Goal: Information Seeking & Learning: Learn about a topic

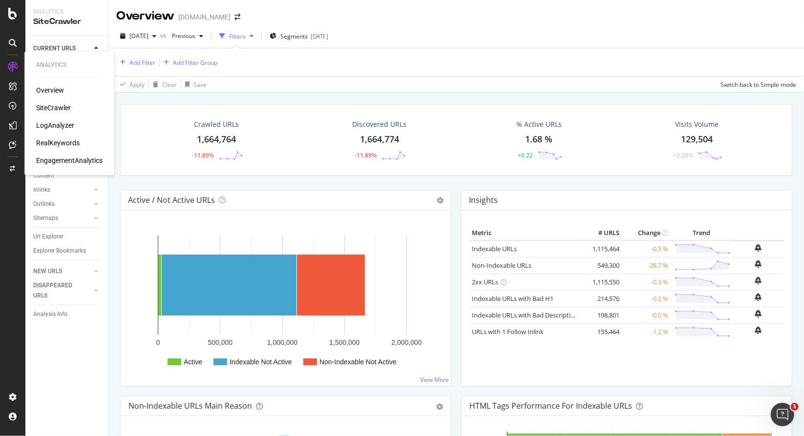
click at [69, 126] on div "LogAnalyzer" at bounding box center [55, 126] width 38 height 10
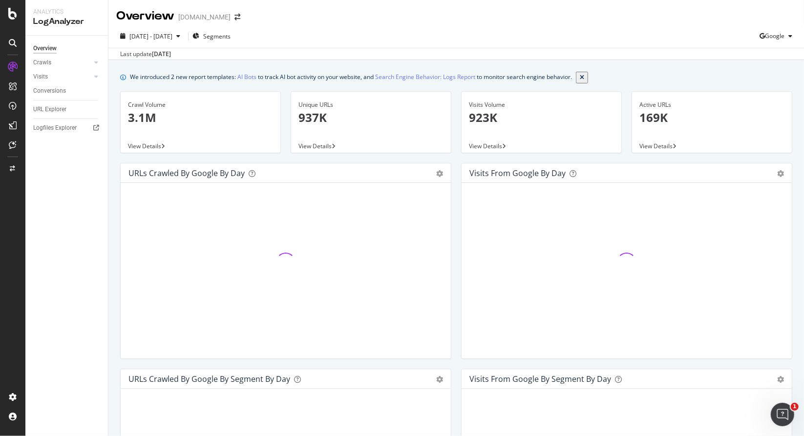
drag, startPoint x: 0, startPoint y: 242, endPoint x: 51, endPoint y: 286, distance: 67.5
click at [51, 287] on div "Overview Crawls Daily Distribution Segments Distribution HTTP Codes Resources V…" at bounding box center [66, 236] width 83 height 401
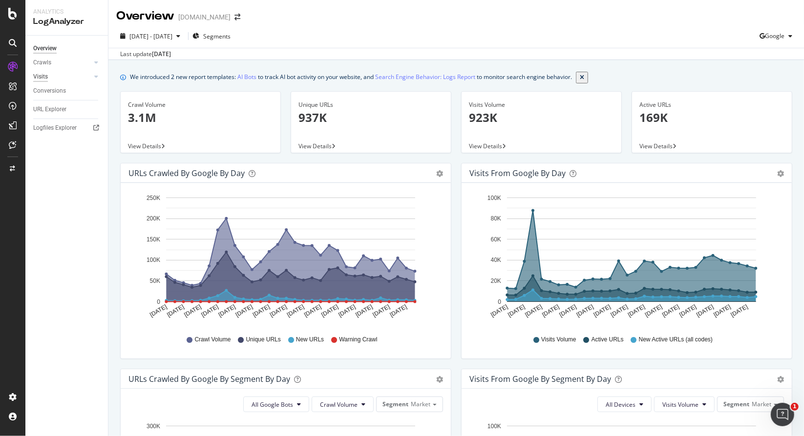
click at [43, 79] on div "Visits" at bounding box center [40, 77] width 15 height 10
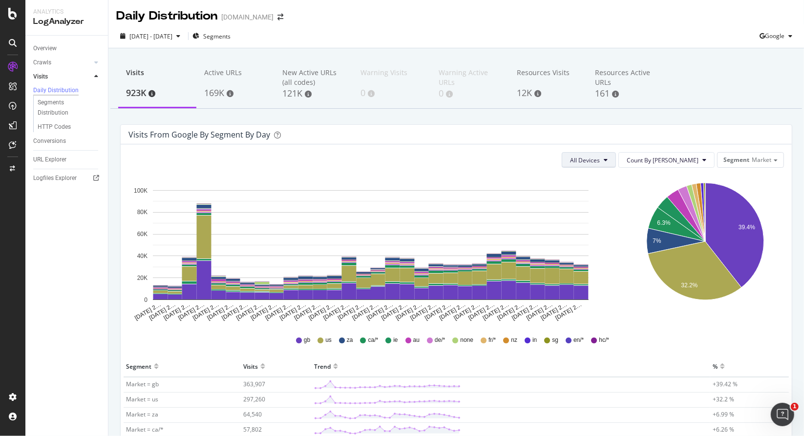
click at [616, 154] on button "All Devices" at bounding box center [588, 160] width 54 height 16
click at [52, 116] on div "Segments Distribution" at bounding box center [65, 108] width 54 height 21
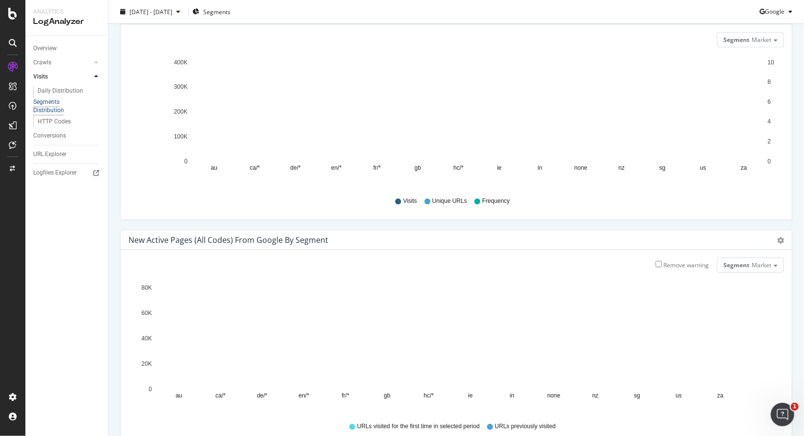
scroll to position [108, 0]
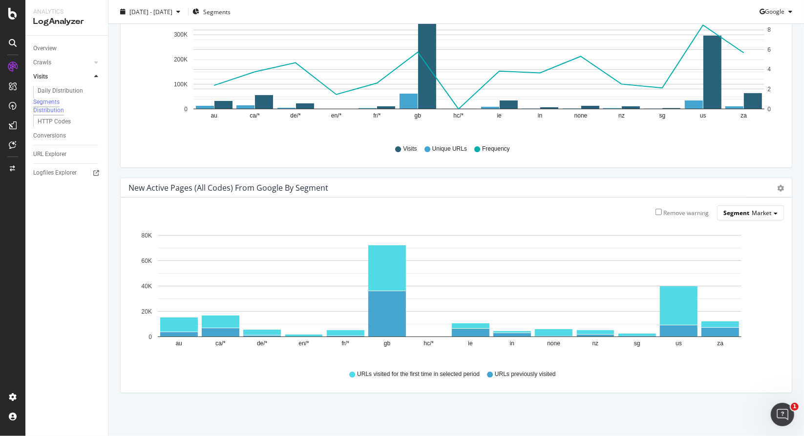
click at [726, 215] on span "Segment" at bounding box center [736, 213] width 26 height 8
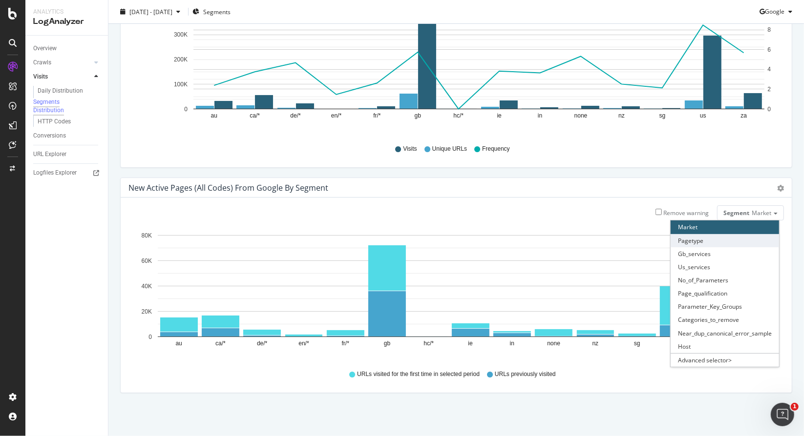
click at [719, 243] on div "Pagetype" at bounding box center [724, 240] width 108 height 13
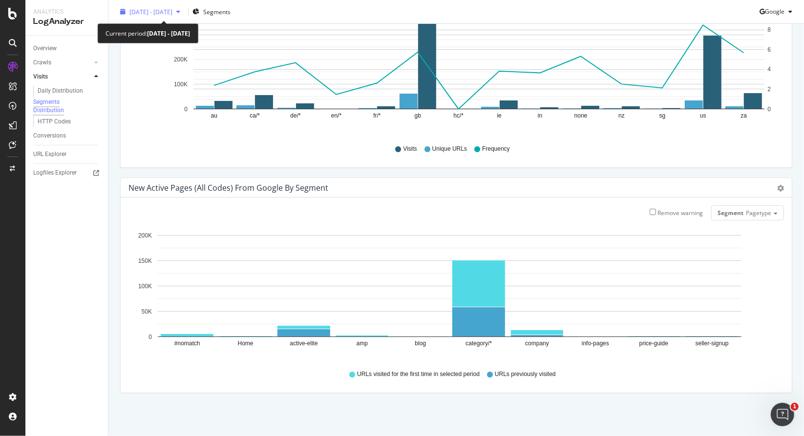
click at [149, 14] on span "[DATE] - [DATE]" at bounding box center [150, 11] width 43 height 8
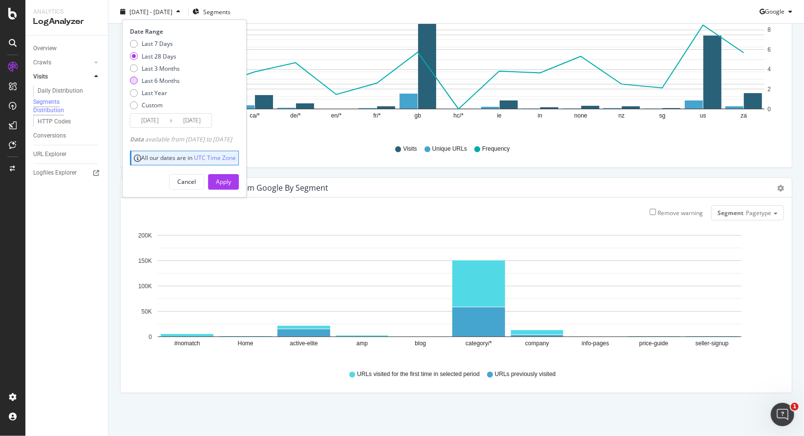
click at [170, 77] on div "Last 6 Months" at bounding box center [161, 81] width 38 height 8
type input "[DATE]"
click at [231, 178] on div "Apply" at bounding box center [223, 182] width 15 height 8
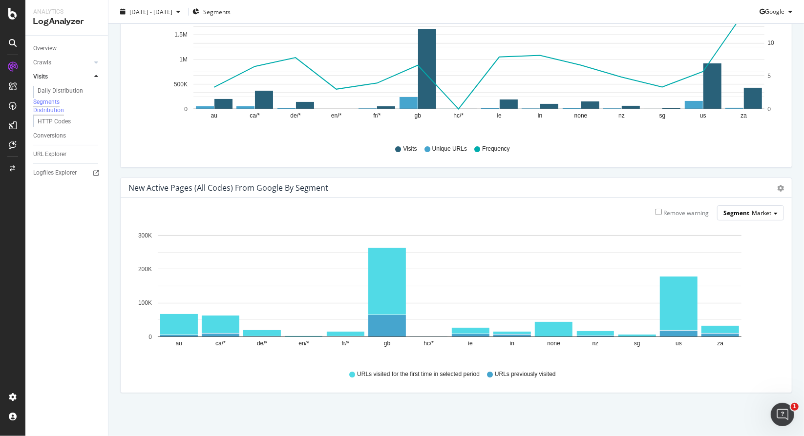
click at [772, 208] on div "Segment Market" at bounding box center [750, 213] width 66 height 14
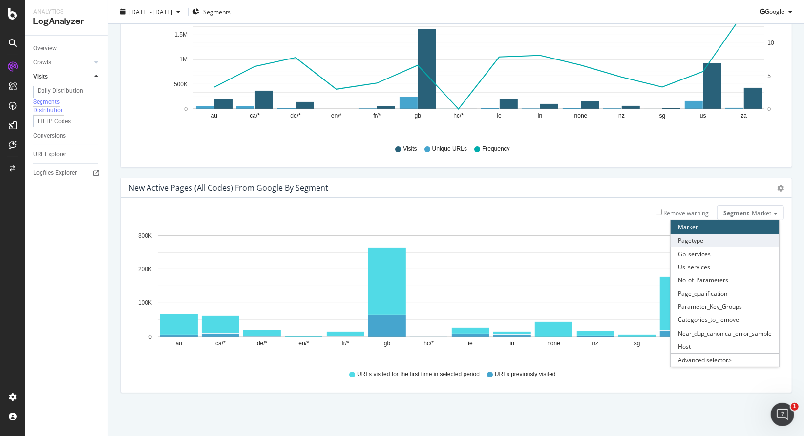
click at [734, 236] on div "Pagetype" at bounding box center [724, 240] width 108 height 13
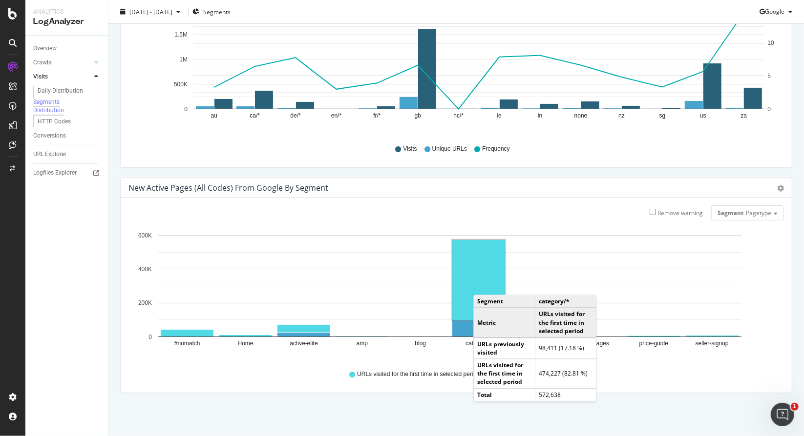
click at [483, 285] on rect "A chart." at bounding box center [478, 280] width 53 height 80
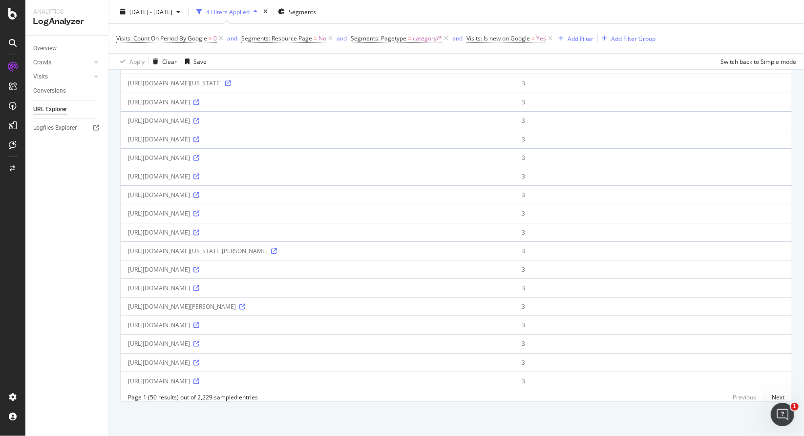
scroll to position [1071, 0]
click at [770, 396] on link "Next" at bounding box center [774, 398] width 21 height 14
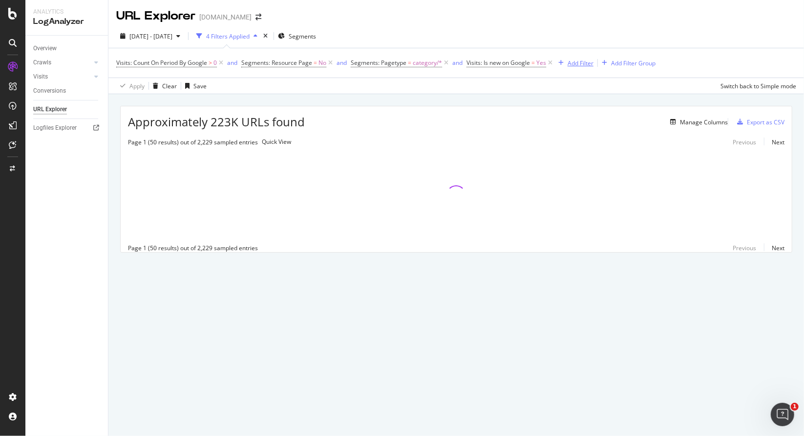
click at [579, 62] on div "Add Filter" at bounding box center [580, 63] width 26 height 8
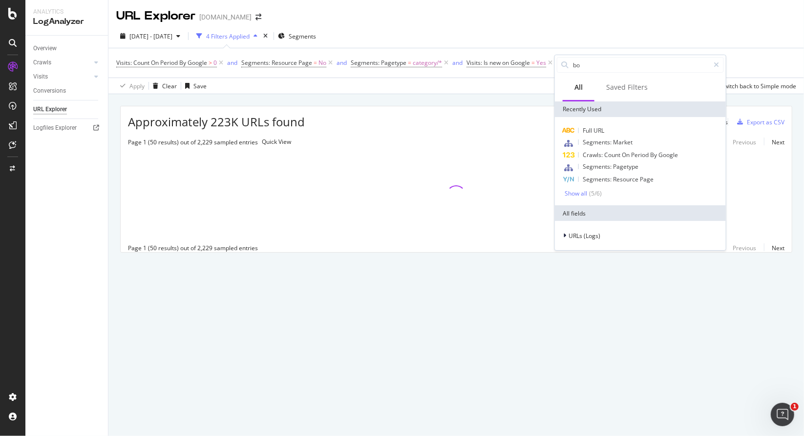
type input "bot"
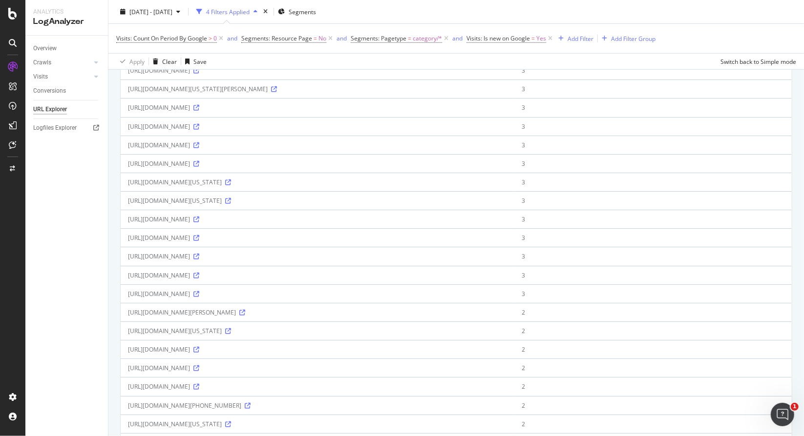
scroll to position [537, 0]
drag, startPoint x: 291, startPoint y: 138, endPoint x: 124, endPoint y: 138, distance: 167.5
copy div "[URL][DOMAIN_NAME]"
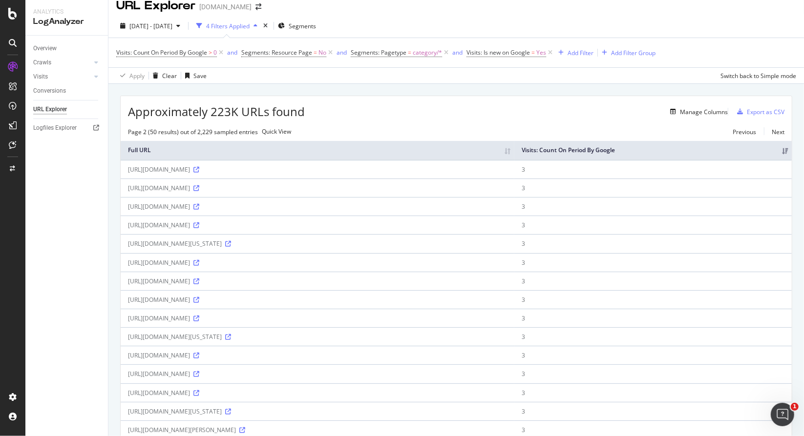
scroll to position [0, 0]
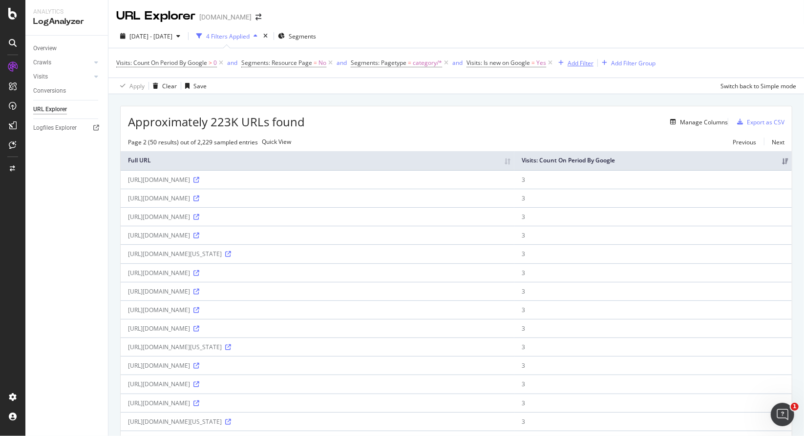
click at [580, 63] on div "Add Filter" at bounding box center [580, 63] width 26 height 8
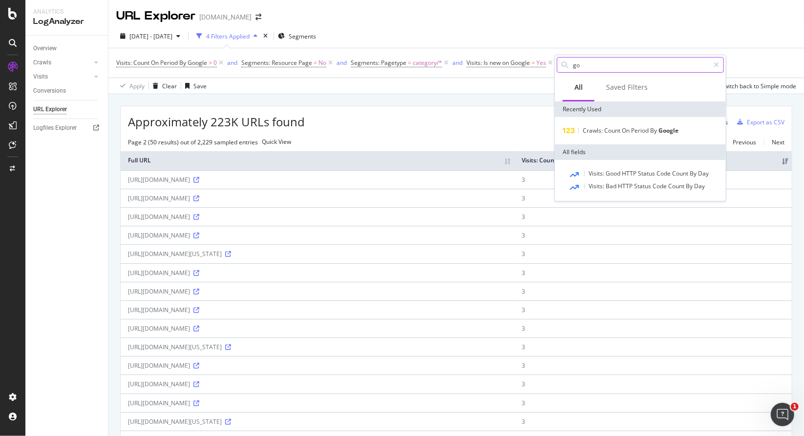
type input "g"
type input "bot"
click at [602, 45] on div "[DATE] - [DATE] 4 Filters Applied Segments" at bounding box center [455, 38] width 695 height 20
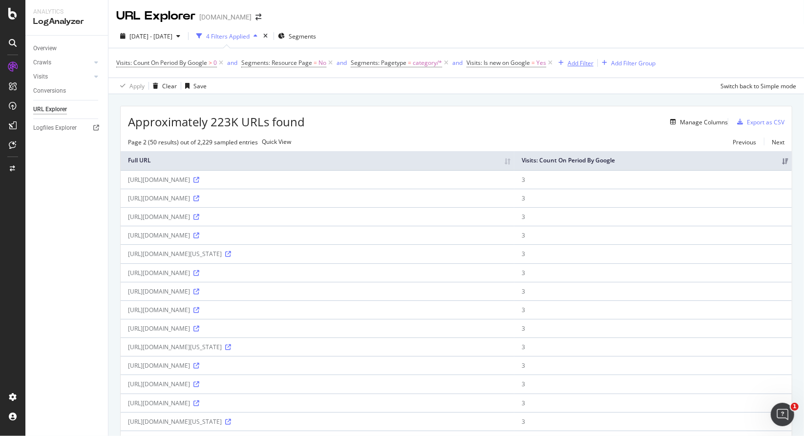
click at [587, 65] on div "Add Filter" at bounding box center [580, 63] width 26 height 8
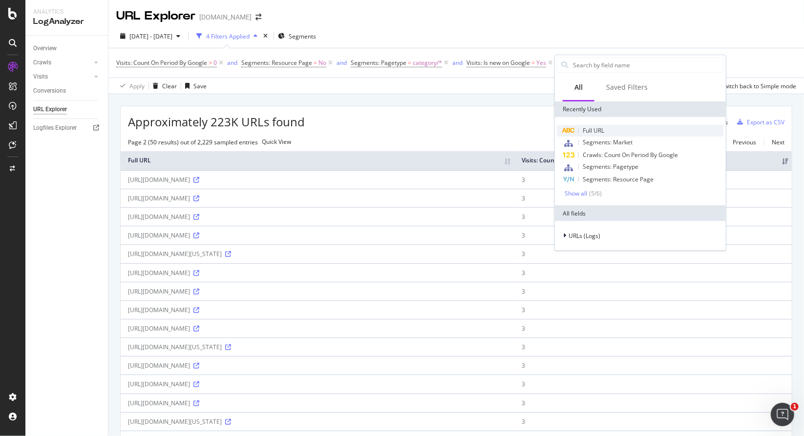
click at [592, 131] on span "Full URL" at bounding box center [592, 130] width 21 height 8
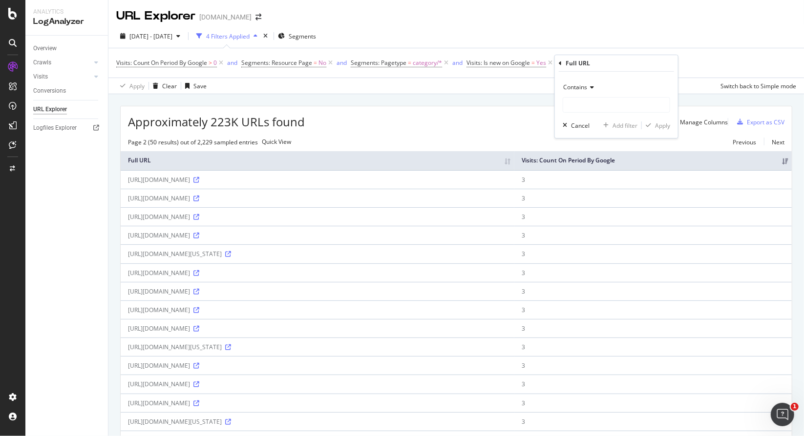
click at [591, 86] on icon at bounding box center [590, 87] width 7 height 6
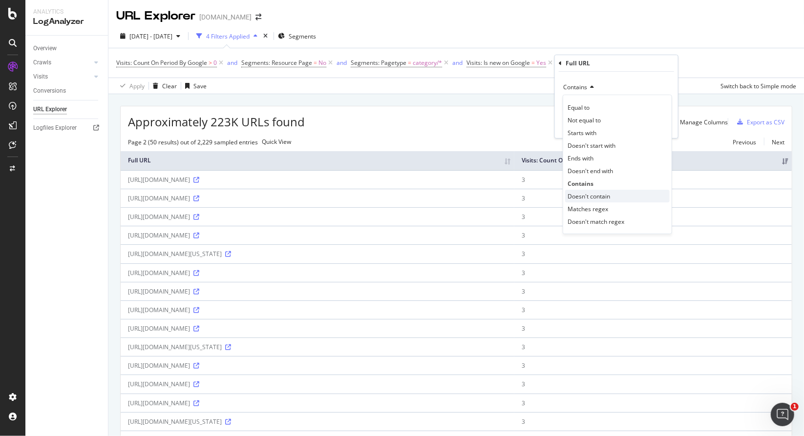
click at [602, 194] on span "Doesn't contain" at bounding box center [588, 196] width 42 height 8
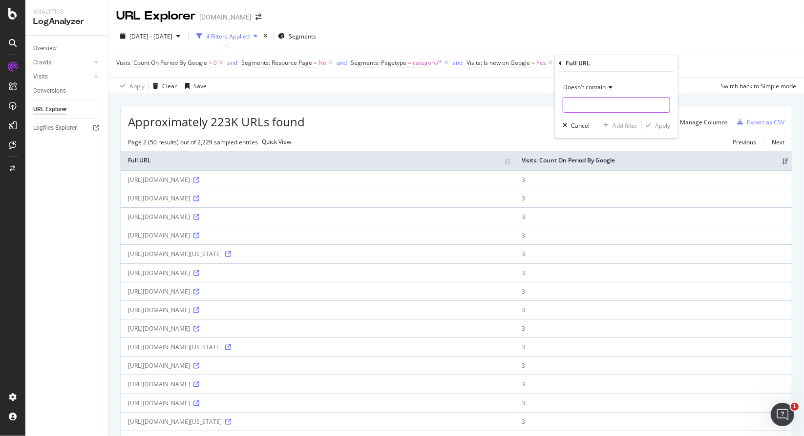
click at [600, 110] on input "text" at bounding box center [616, 105] width 106 height 16
type input "?"
click at [665, 125] on div "Apply" at bounding box center [662, 126] width 15 height 8
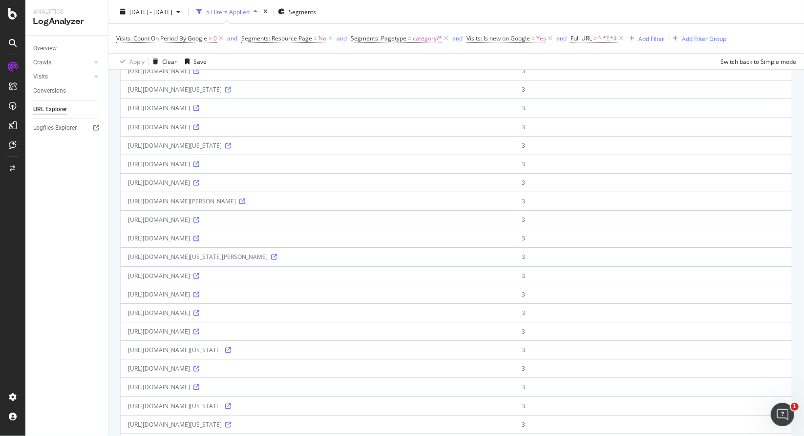
scroll to position [711, 0]
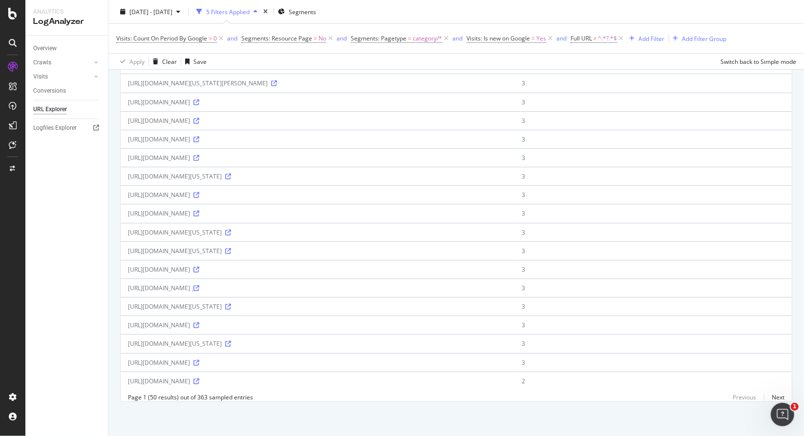
click at [199, 286] on icon at bounding box center [196, 289] width 6 height 6
click at [766, 396] on link "Next" at bounding box center [774, 398] width 21 height 14
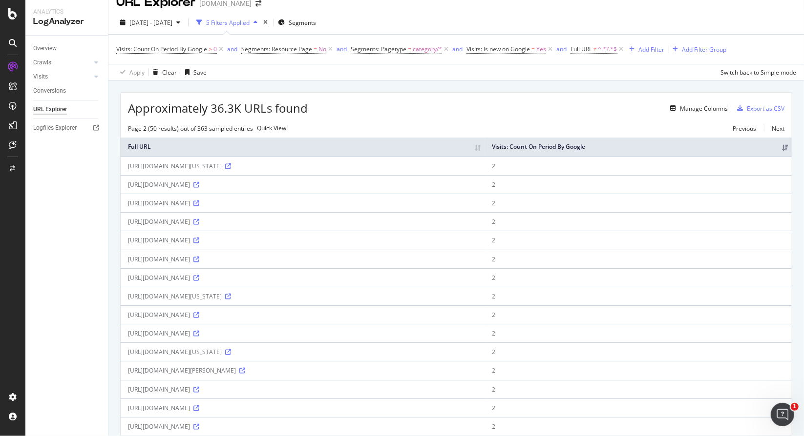
scroll to position [0, 0]
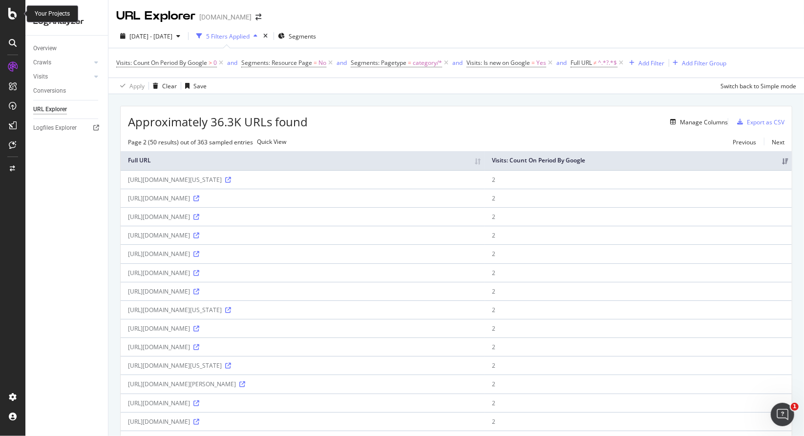
click at [10, 8] on icon at bounding box center [12, 14] width 9 height 12
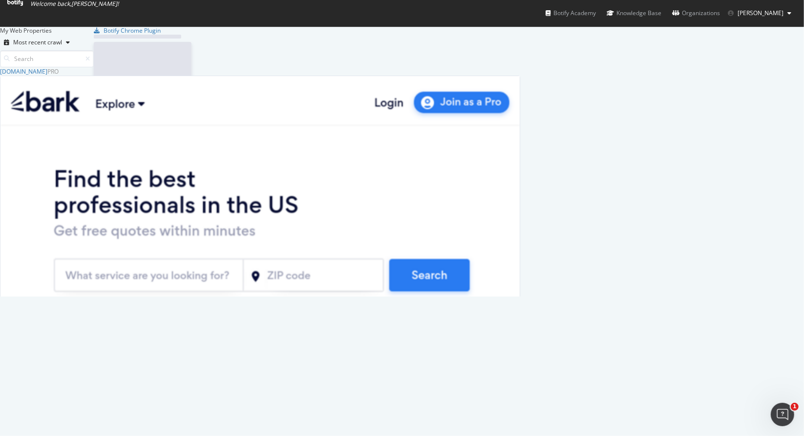
scroll to position [429, 789]
